Goal: Information Seeking & Learning: Learn about a topic

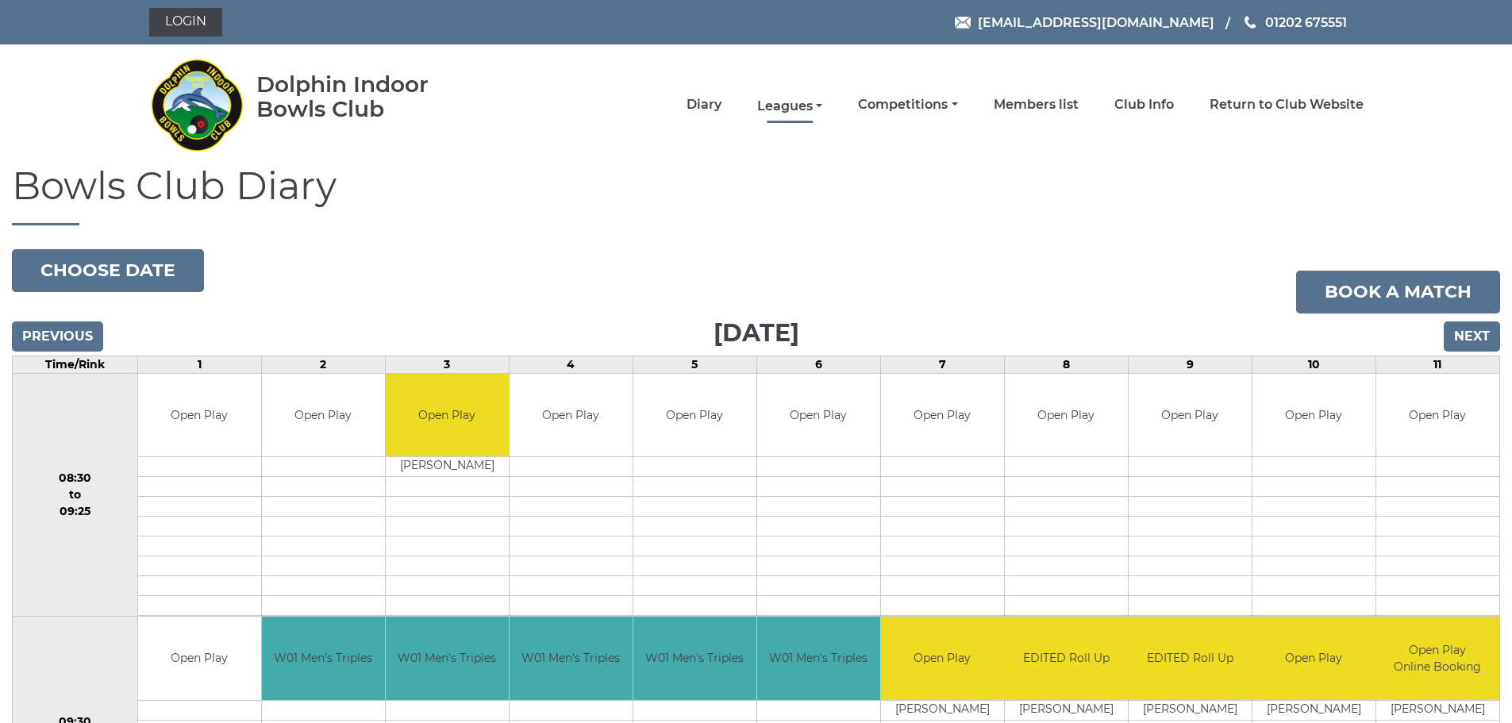
click at [804, 104] on link "Leagues" at bounding box center [789, 106] width 65 height 17
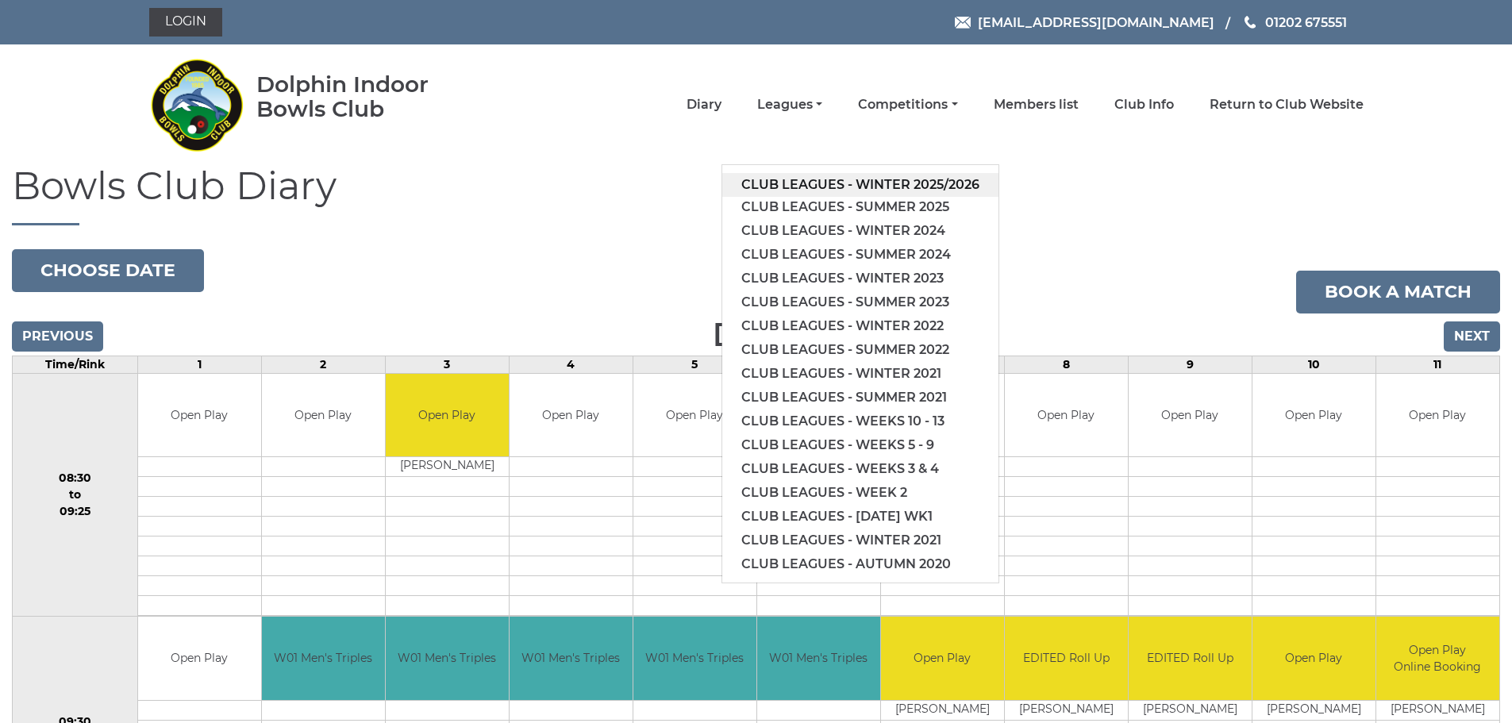
click at [848, 184] on link "Club leagues - Winter 2025/2026" at bounding box center [860, 185] width 276 height 24
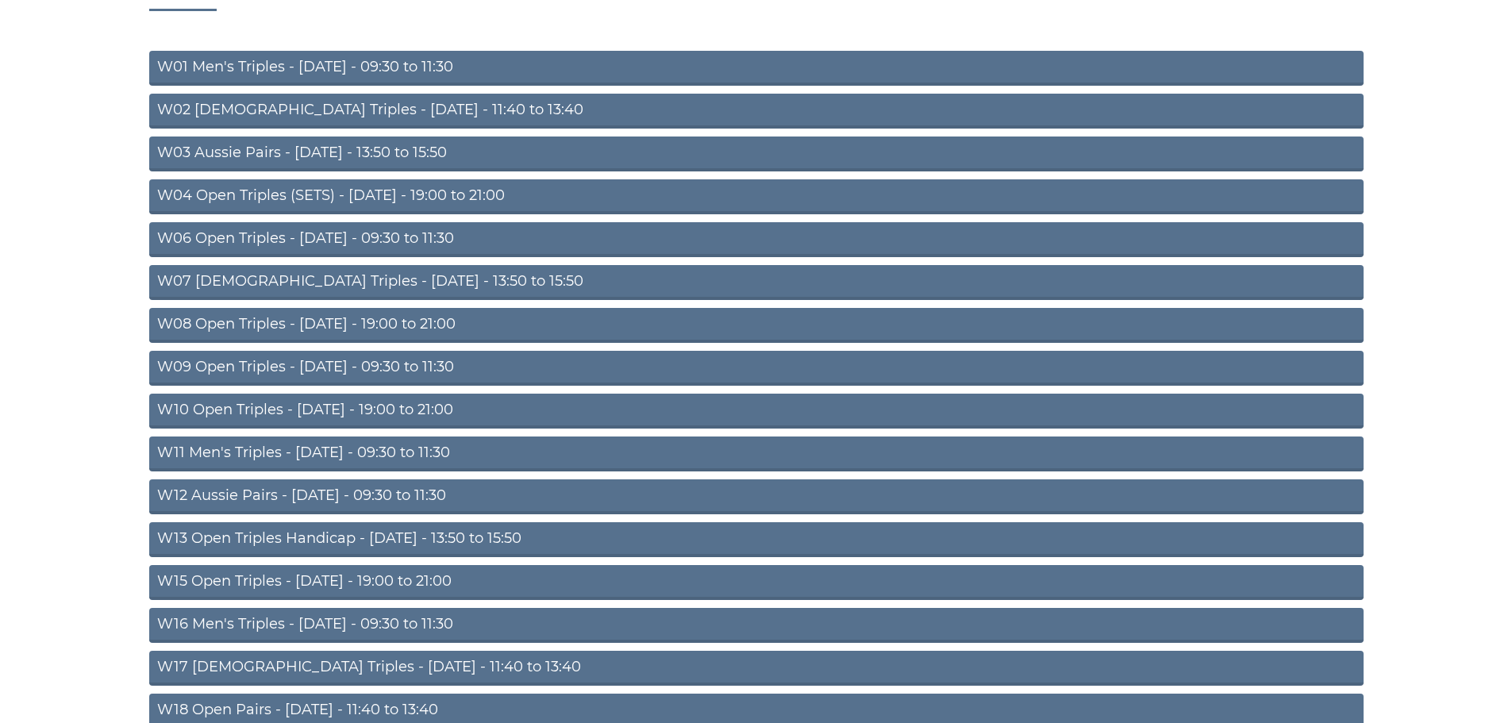
scroll to position [317, 0]
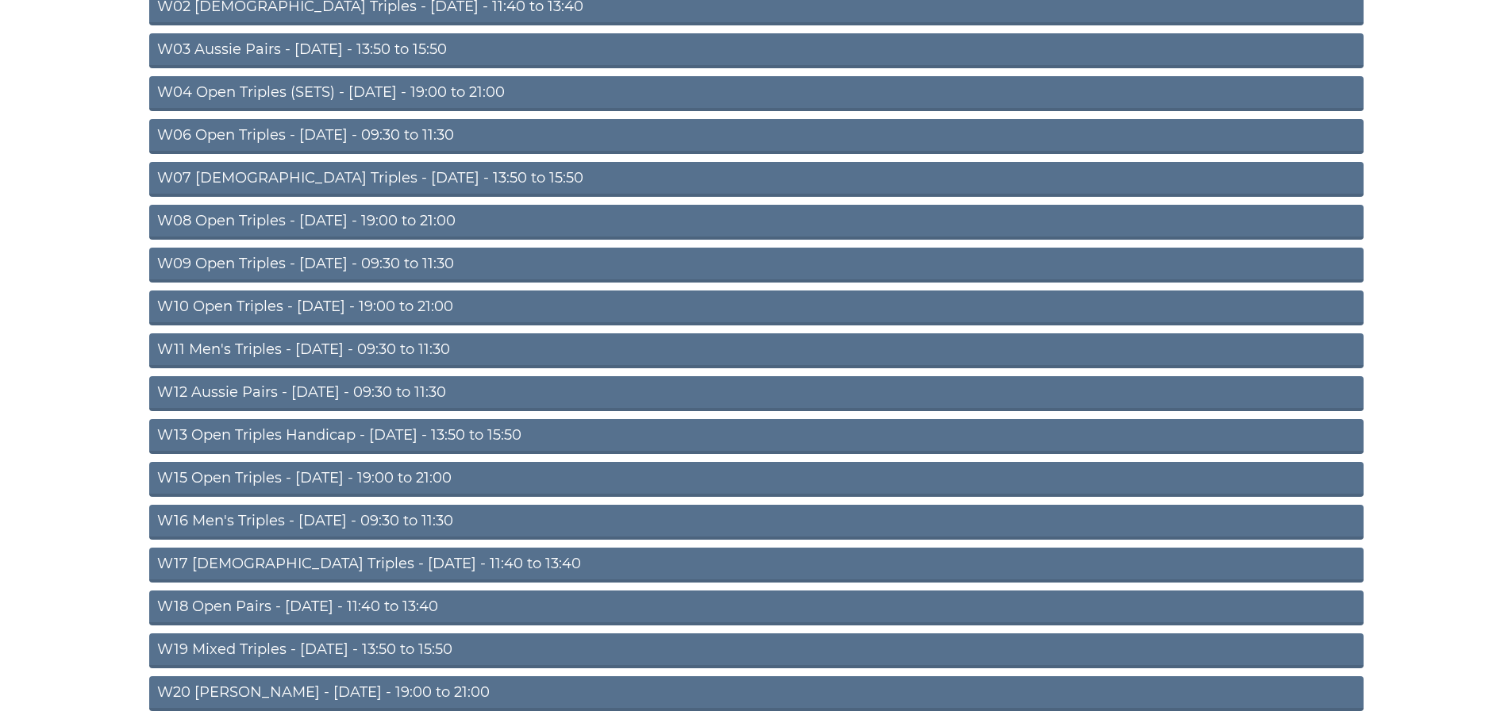
click at [450, 308] on link "W10 Open Triples - [DATE] - 19:00 to 21:00" at bounding box center [756, 307] width 1214 height 35
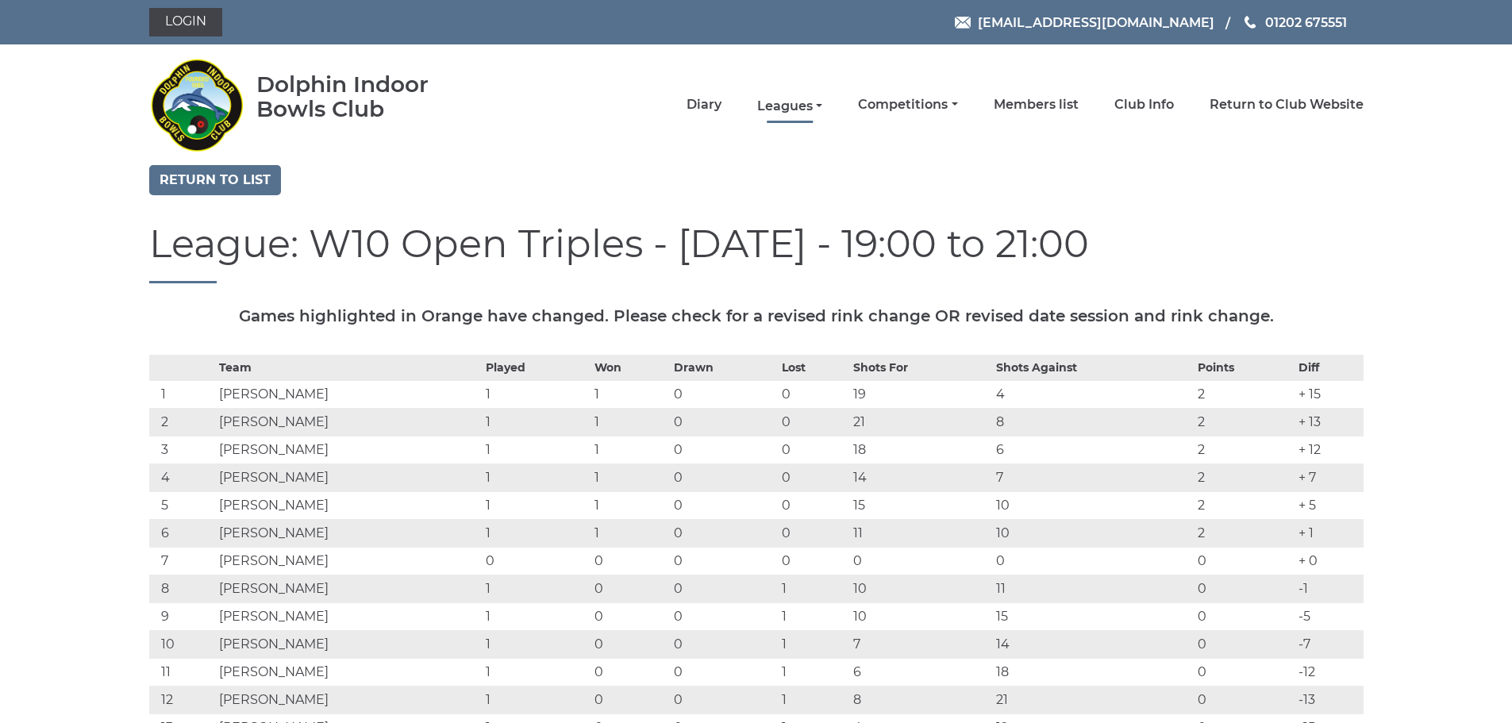
click at [785, 104] on link "Leagues" at bounding box center [789, 106] width 65 height 17
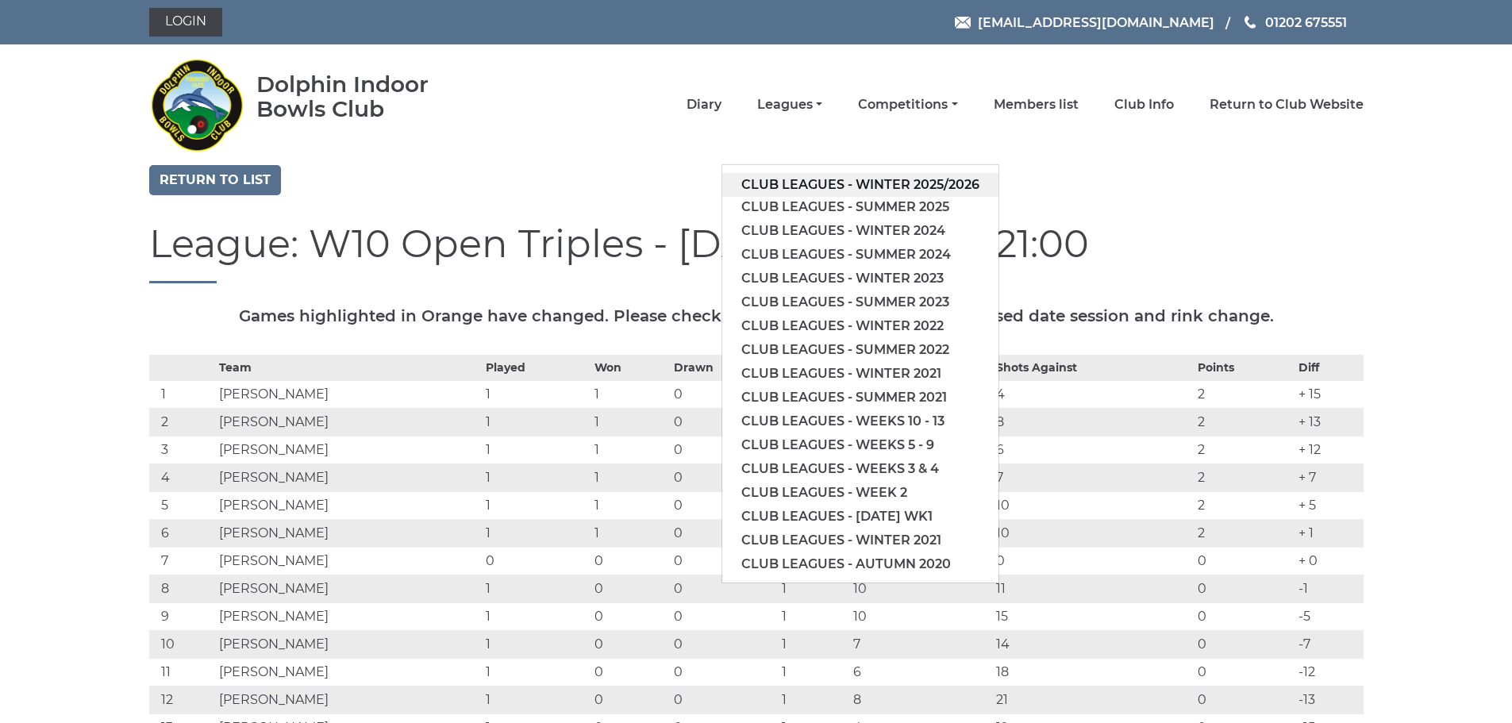
click at [867, 179] on link "Club leagues - Winter 2025/2026" at bounding box center [860, 185] width 276 height 24
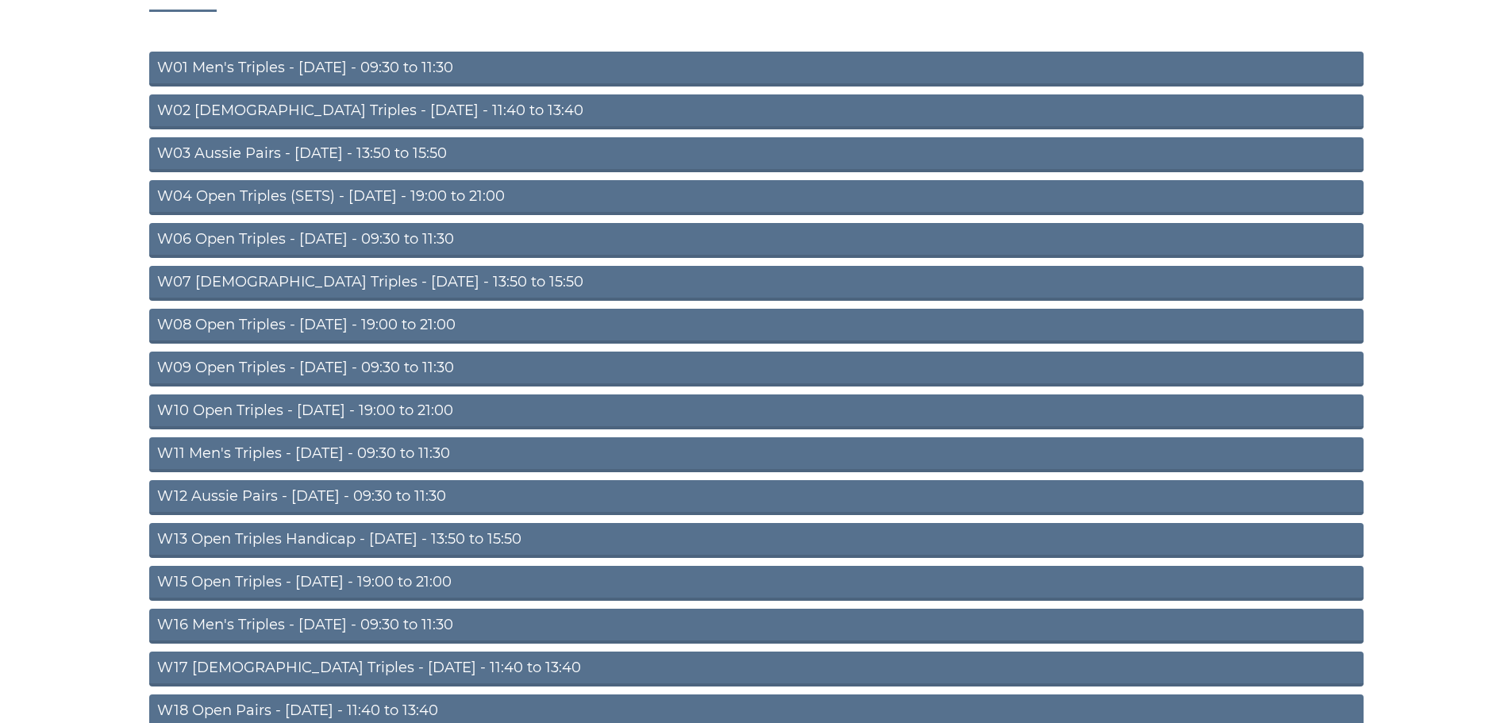
scroll to position [317, 0]
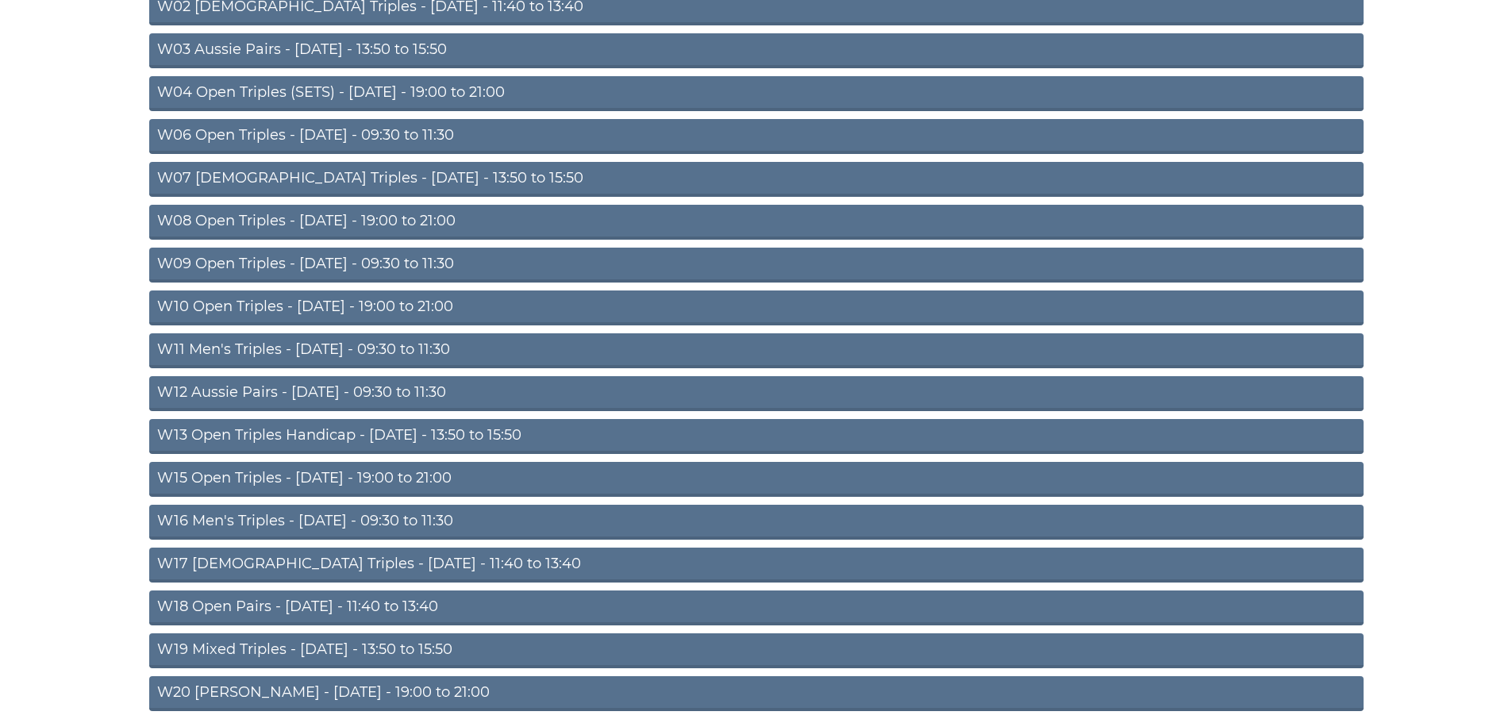
click at [462, 479] on link "W15 Open Triples - [DATE] - 19:00 to 21:00" at bounding box center [756, 479] width 1214 height 35
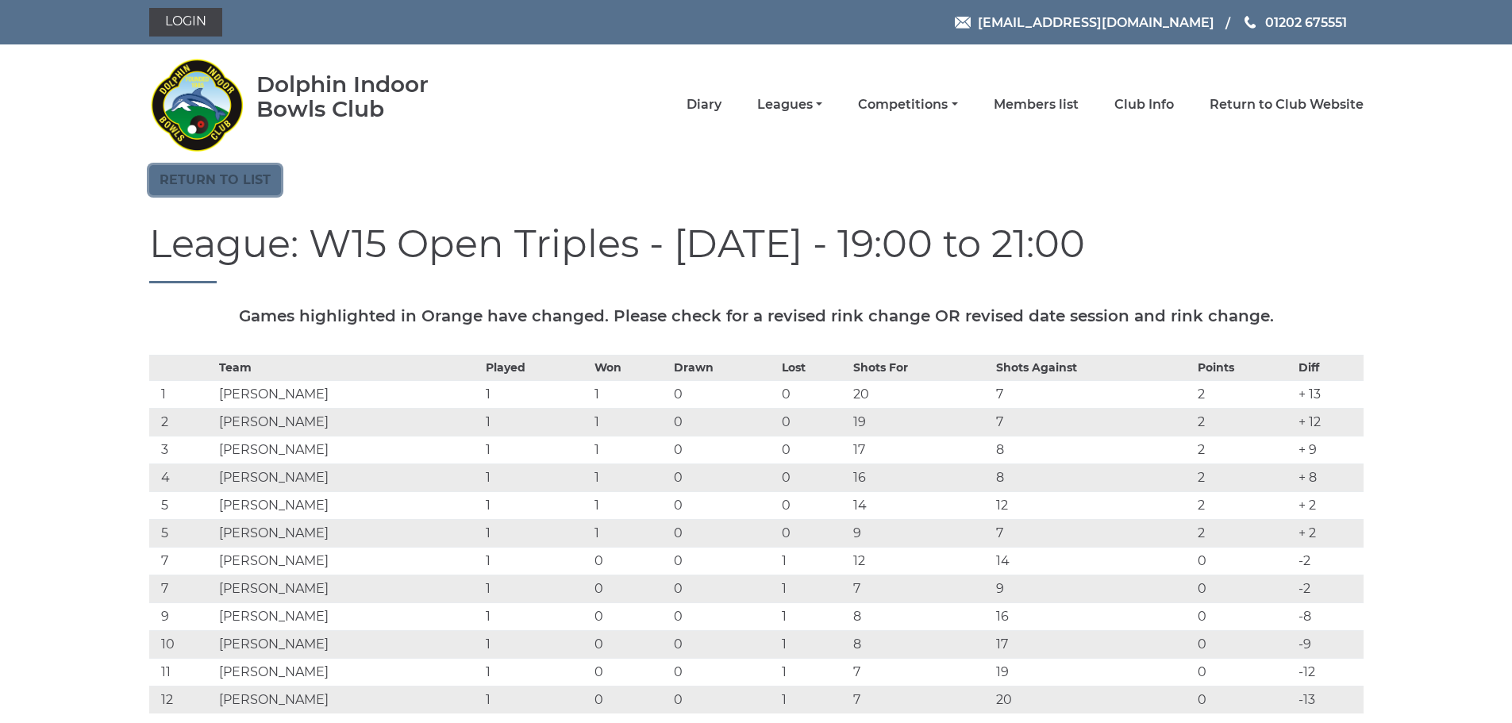
click at [225, 190] on link "Return to list" at bounding box center [215, 180] width 132 height 30
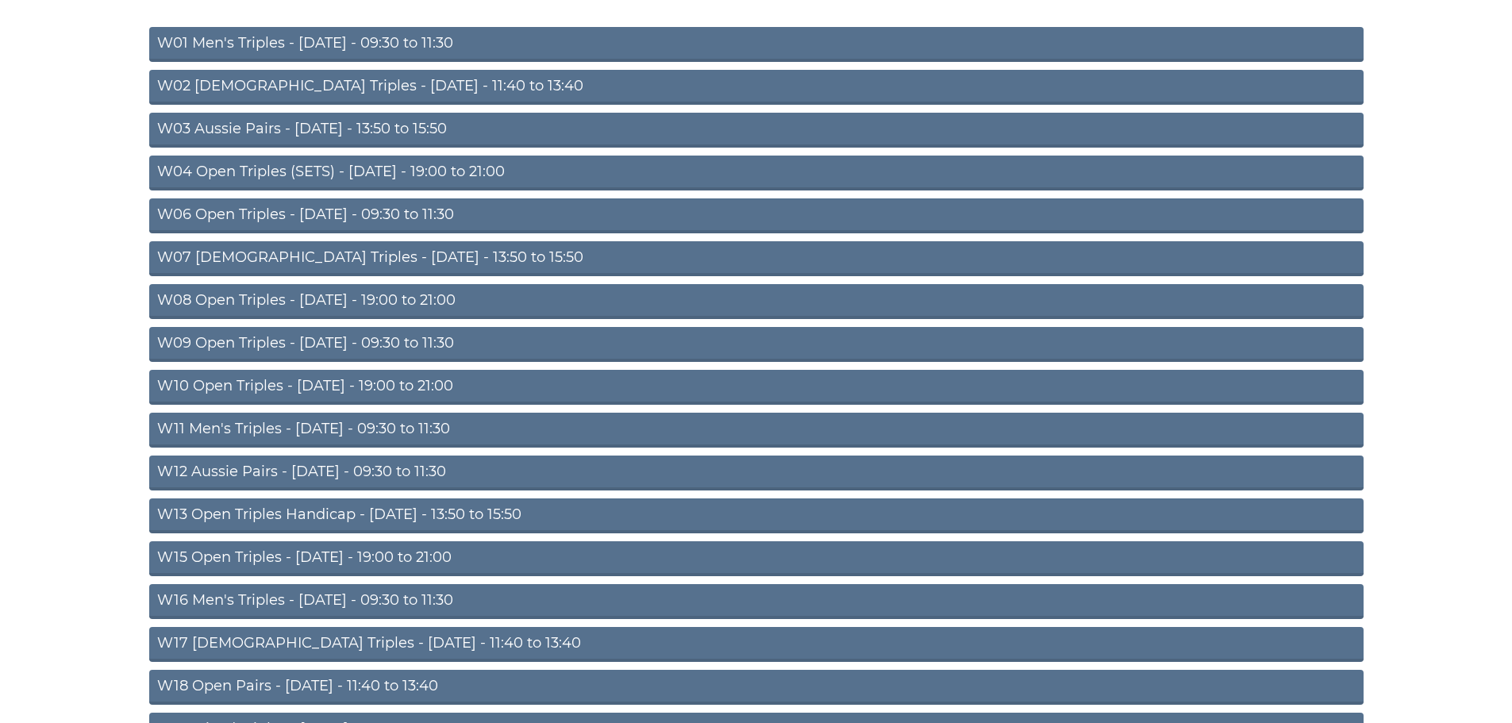
scroll to position [317, 0]
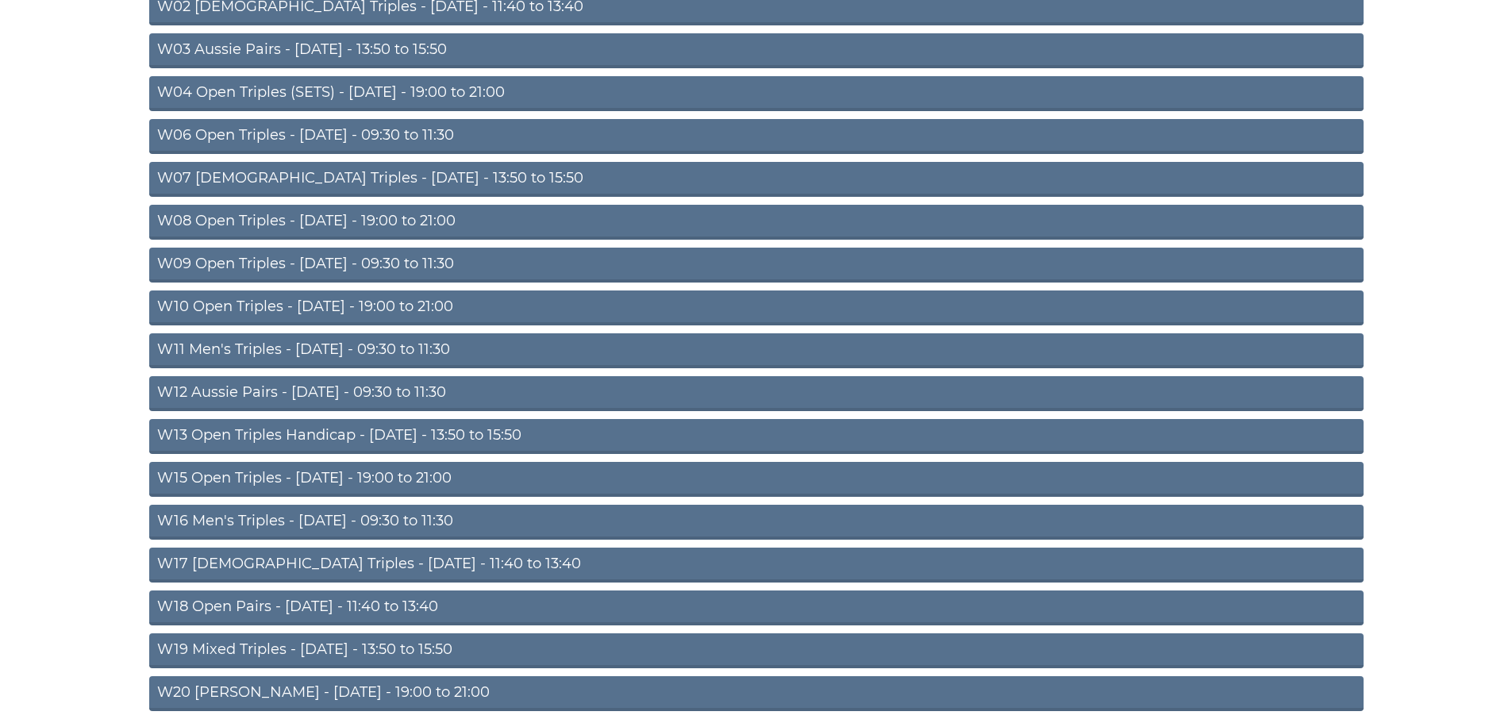
click at [420, 508] on link "W16 Men's Triples - Friday - 09:30 to 11:30" at bounding box center [756, 522] width 1214 height 35
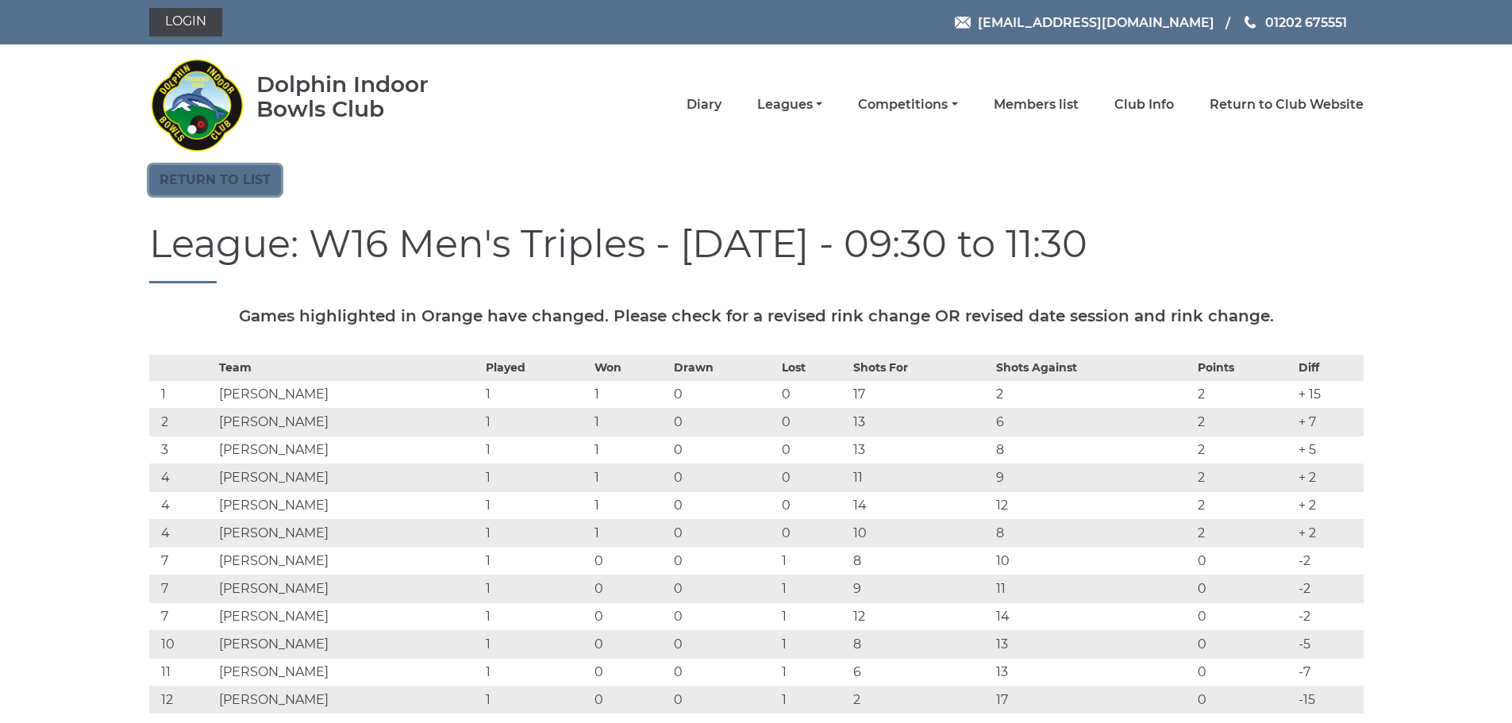
click at [219, 179] on link "Return to list" at bounding box center [215, 180] width 132 height 30
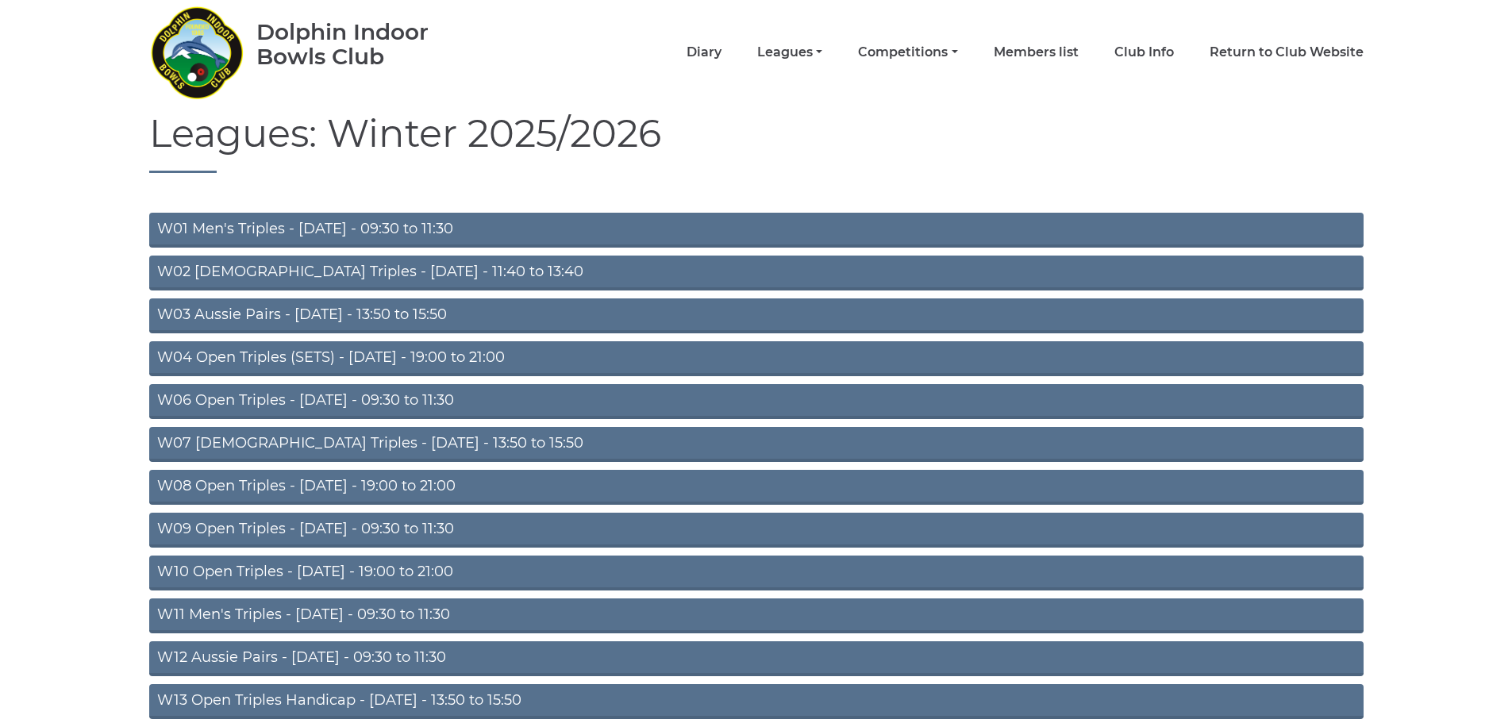
scroll to position [317, 0]
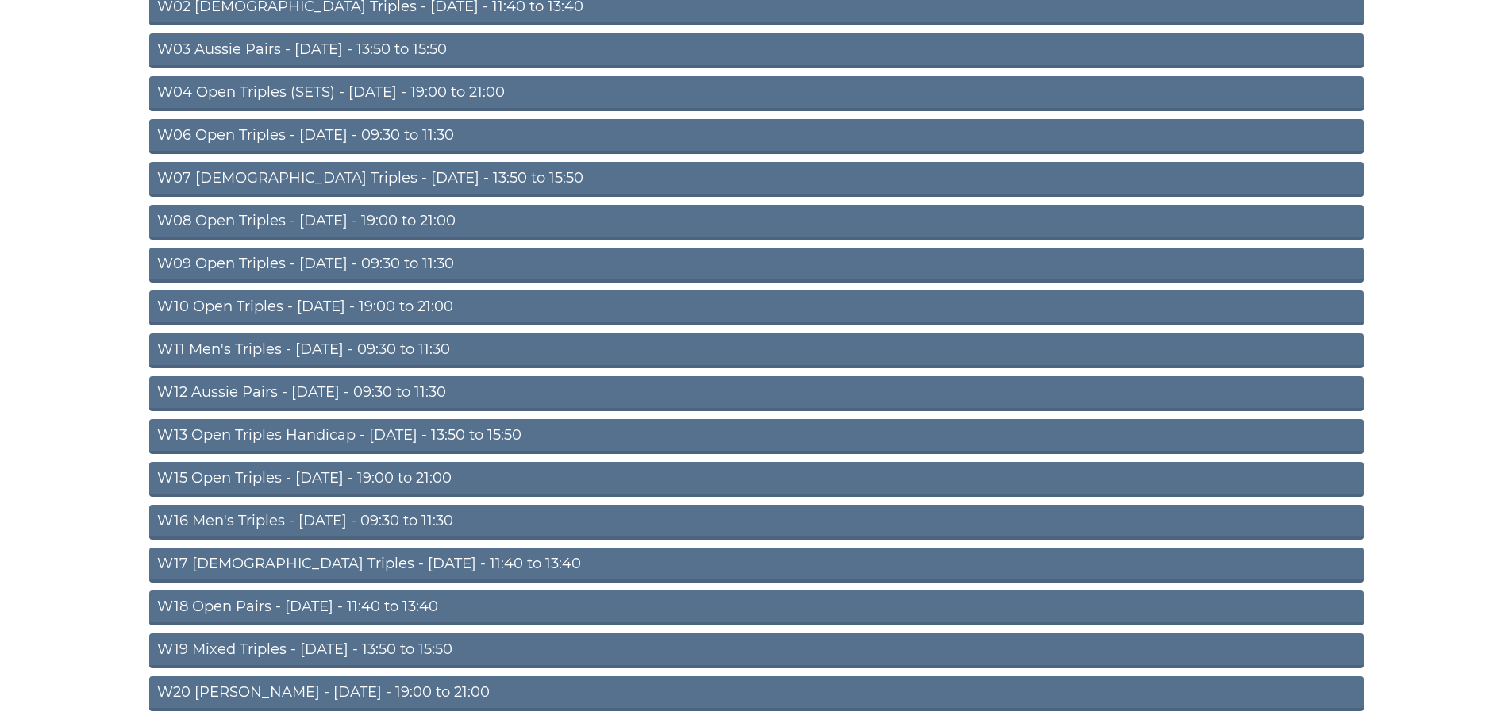
click at [412, 613] on link "W18 Open Pairs - Friday - 11:40 to 13:40" at bounding box center [756, 607] width 1214 height 35
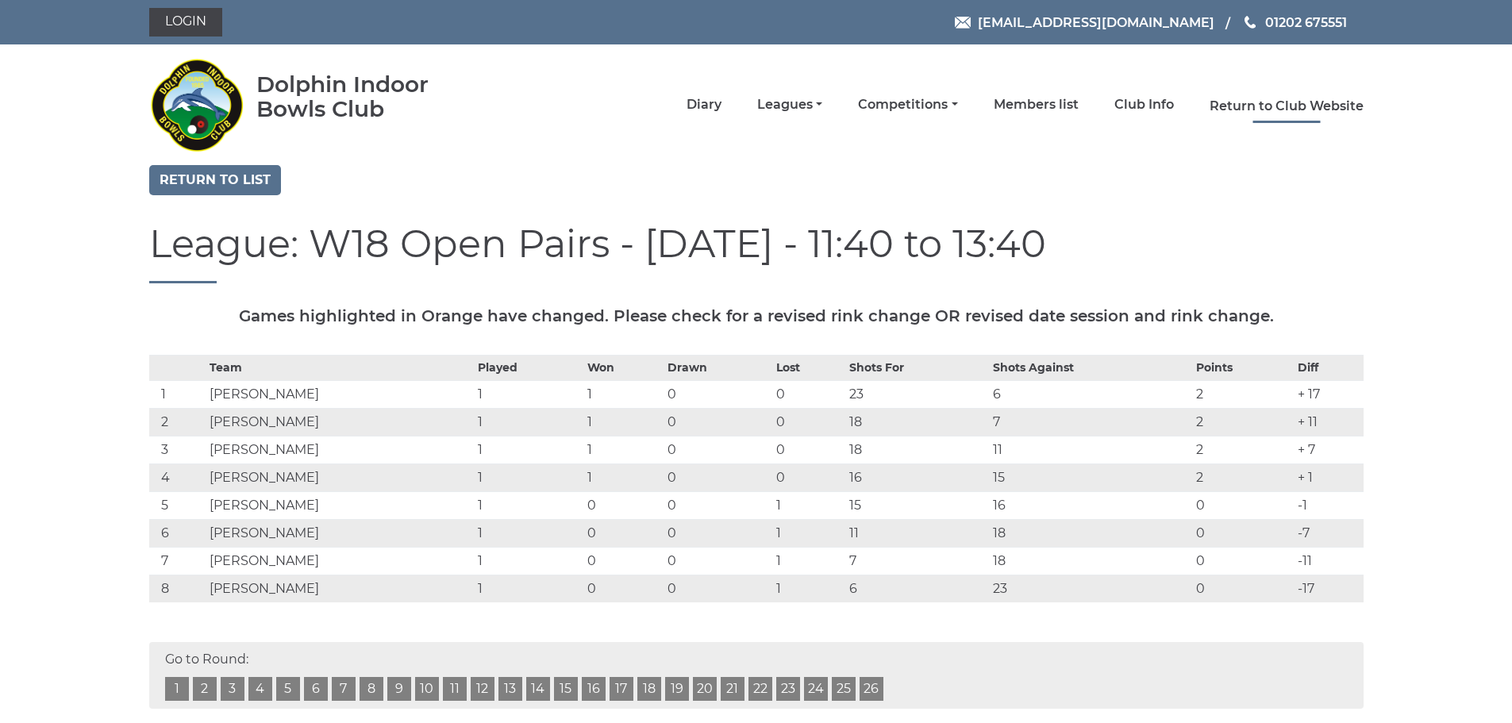
click at [1269, 103] on link "Return to Club Website" at bounding box center [1287, 106] width 154 height 17
